Goal: Task Accomplishment & Management: Complete application form

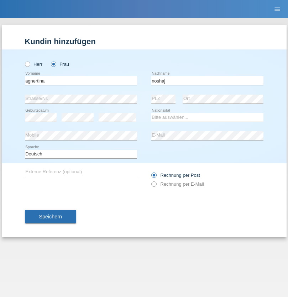
type input "noshaj"
select select "NL"
select select "C"
select select "01"
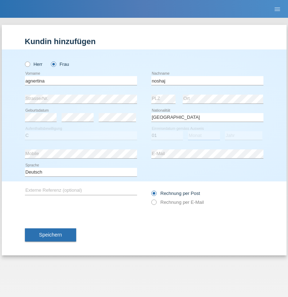
select select "08"
select select "2021"
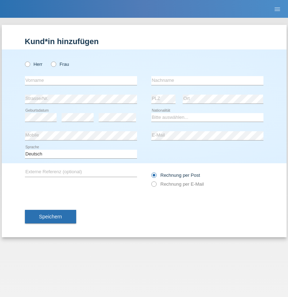
radio input "true"
click at [81, 80] on input "text" at bounding box center [81, 80] width 112 height 9
type input "bajram"
click at [207, 80] on input "text" at bounding box center [207, 80] width 112 height 9
type input "malluta"
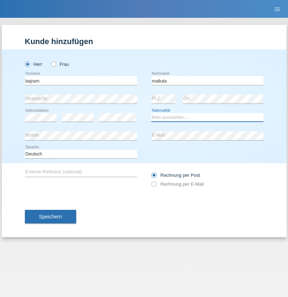
select select "CH"
radio input "true"
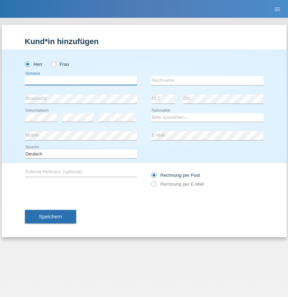
click at [81, 80] on input "text" at bounding box center [81, 80] width 112 height 9
type input "firat"
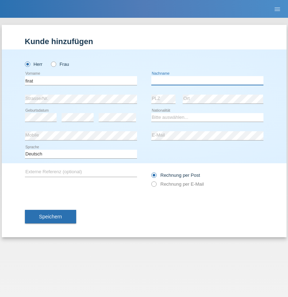
click at [207, 80] on input "text" at bounding box center [207, 80] width 112 height 9
type input "kara"
select select "CH"
radio input "true"
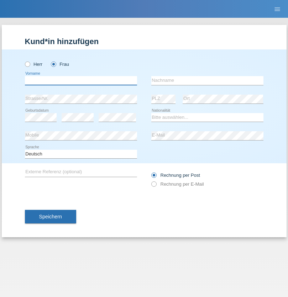
click at [81, 80] on input "text" at bounding box center [81, 80] width 112 height 9
type input "Dagmar"
click at [207, 80] on input "text" at bounding box center [207, 80] width 112 height 9
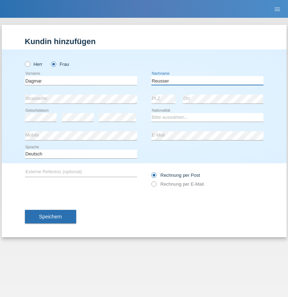
type input "Reusser"
select select "CH"
radio input "true"
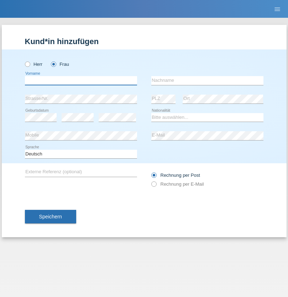
click at [81, 80] on input "text" at bounding box center [81, 80] width 112 height 9
type input "Dunja"
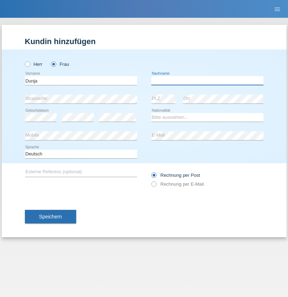
click at [207, 80] on input "text" at bounding box center [207, 80] width 112 height 9
type input "[PERSON_NAME]"
select select "HR"
select select "C"
select select "03"
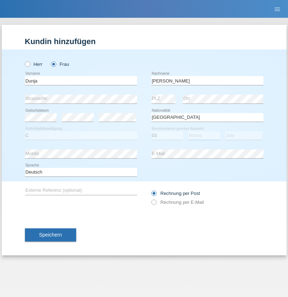
select select "09"
select select "2021"
